Goal: Browse casually: Explore the website without a specific task or goal

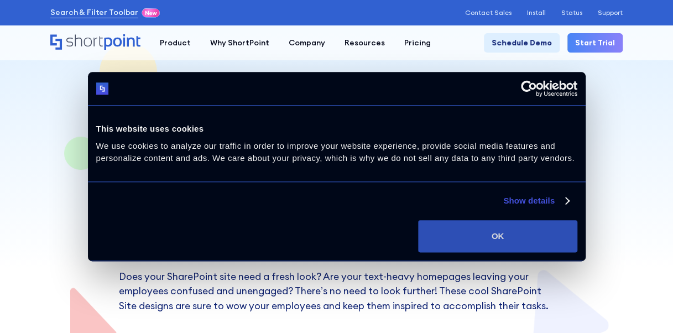
click at [470, 234] on button "OK" at bounding box center [497, 236] width 159 height 32
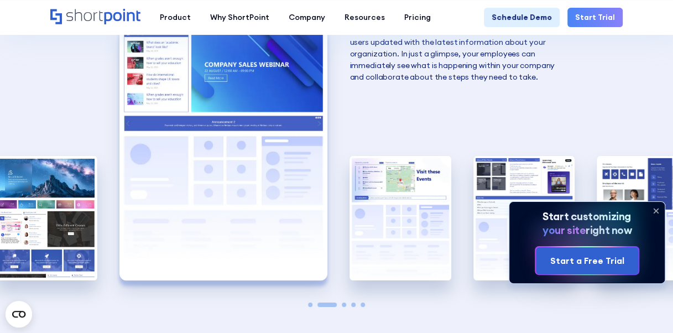
scroll to position [1658, 0]
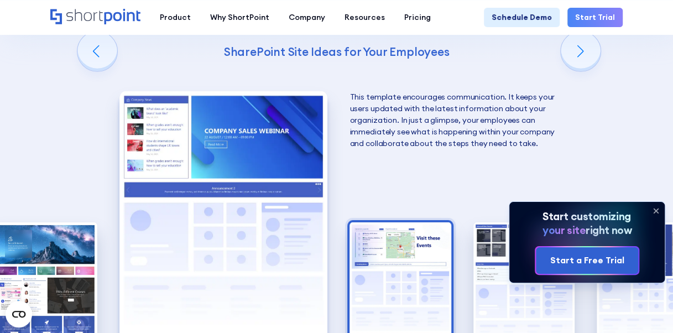
click at [399, 275] on img "3 / 5" at bounding box center [399, 284] width 101 height 124
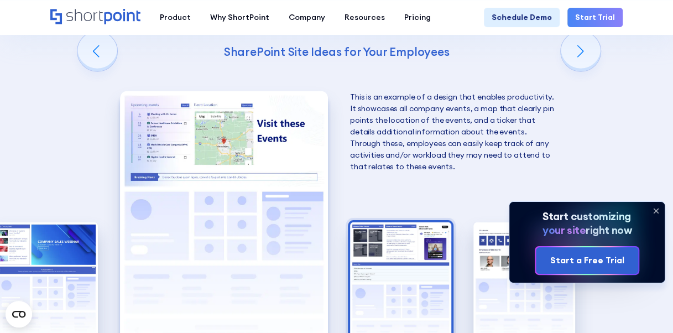
click at [412, 286] on img "4 / 5" at bounding box center [400, 284] width 101 height 124
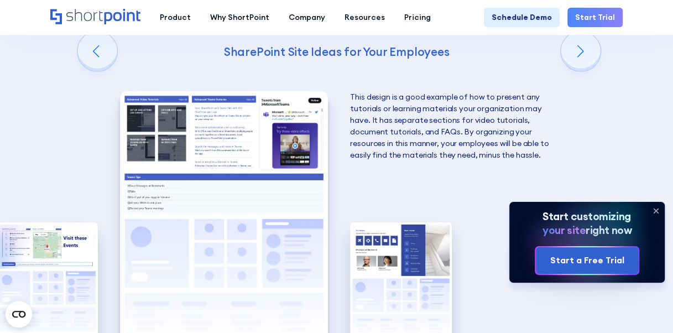
click at [412, 286] on img "5 / 5" at bounding box center [400, 284] width 101 height 124
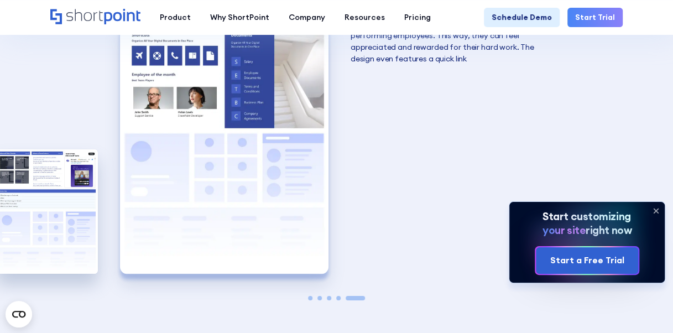
scroll to position [1714, 0]
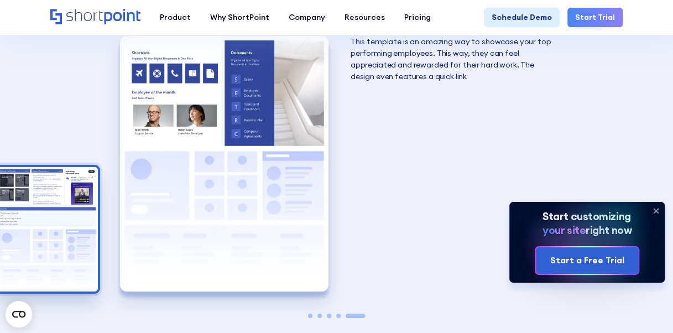
click at [19, 242] on img "4 / 5" at bounding box center [47, 229] width 101 height 124
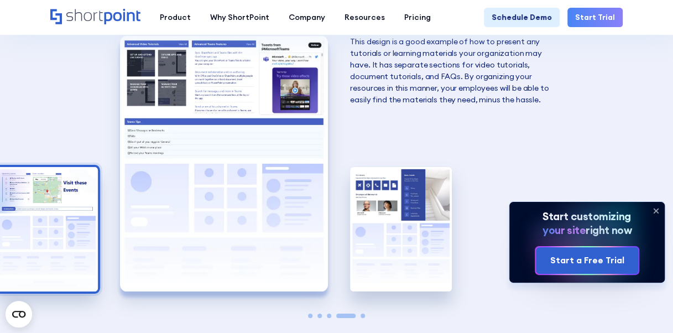
click at [17, 242] on img "3 / 5" at bounding box center [47, 229] width 101 height 124
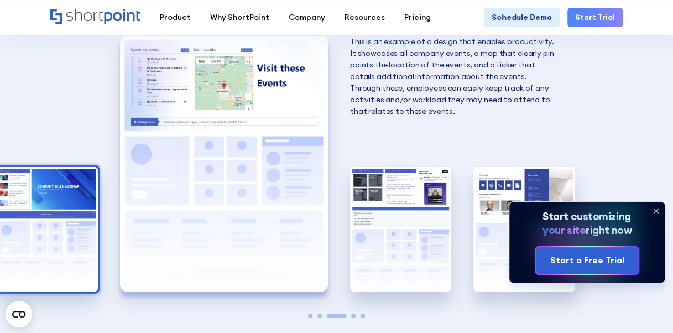
click at [15, 242] on img "2 / 5" at bounding box center [46, 229] width 101 height 124
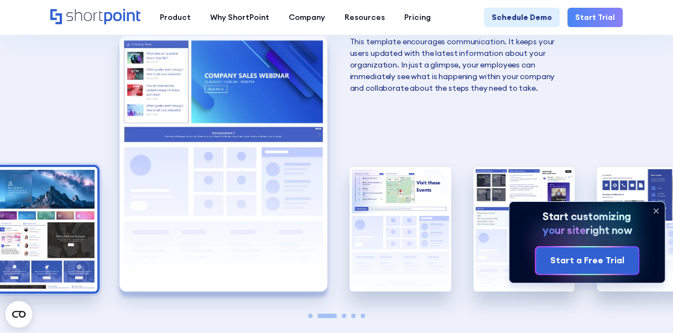
click at [2, 244] on img "1 / 5" at bounding box center [46, 229] width 101 height 124
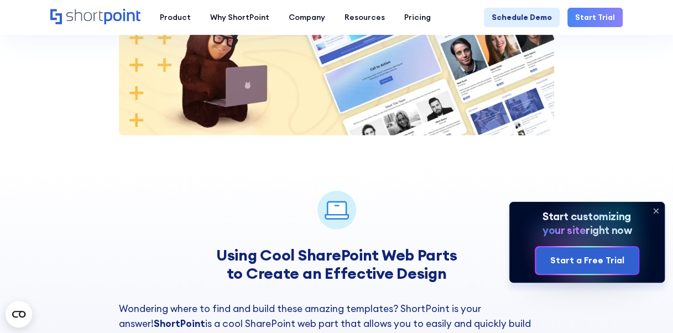
scroll to position [1216, 0]
